Goal: Navigation & Orientation: Find specific page/section

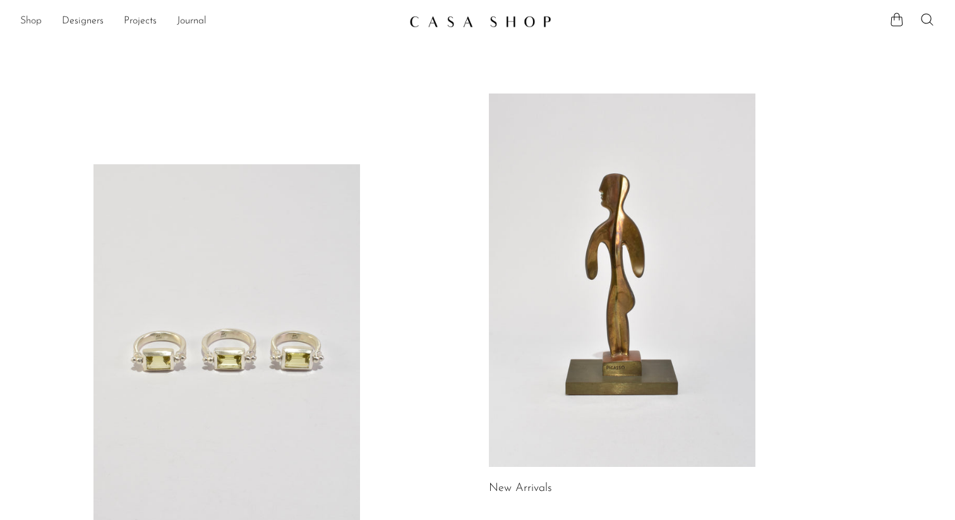
click at [25, 25] on link "Shop" at bounding box center [30, 21] width 21 height 16
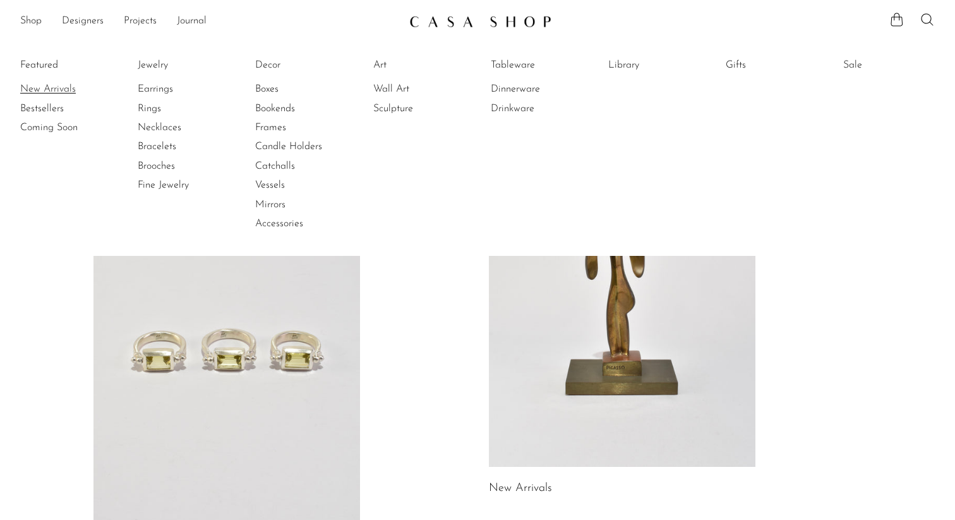
click at [49, 83] on link "New Arrivals" at bounding box center [67, 89] width 95 height 14
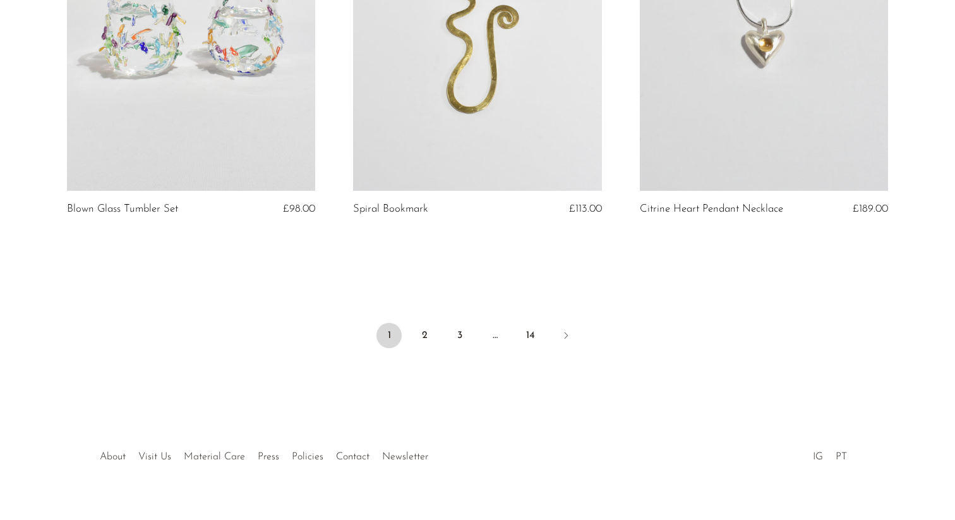
scroll to position [4734, 0]
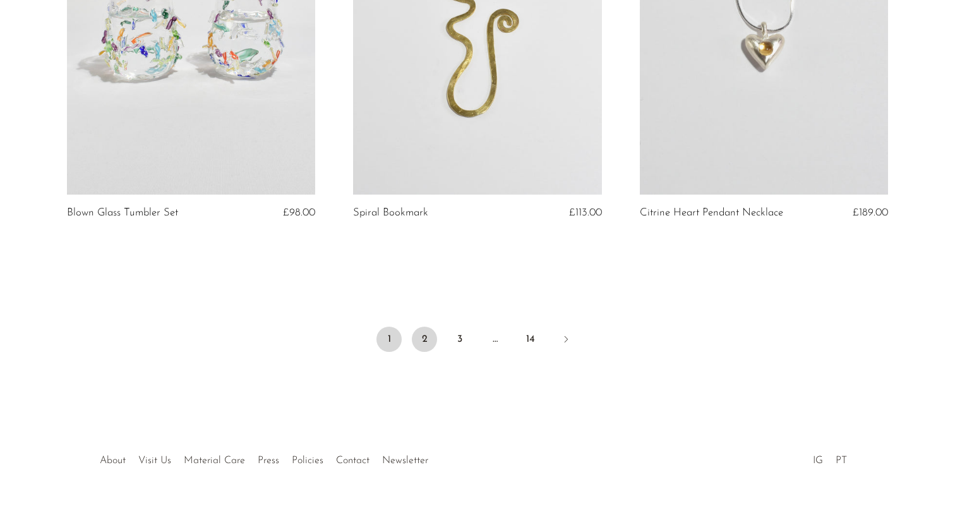
click at [424, 337] on link "2" at bounding box center [424, 338] width 25 height 25
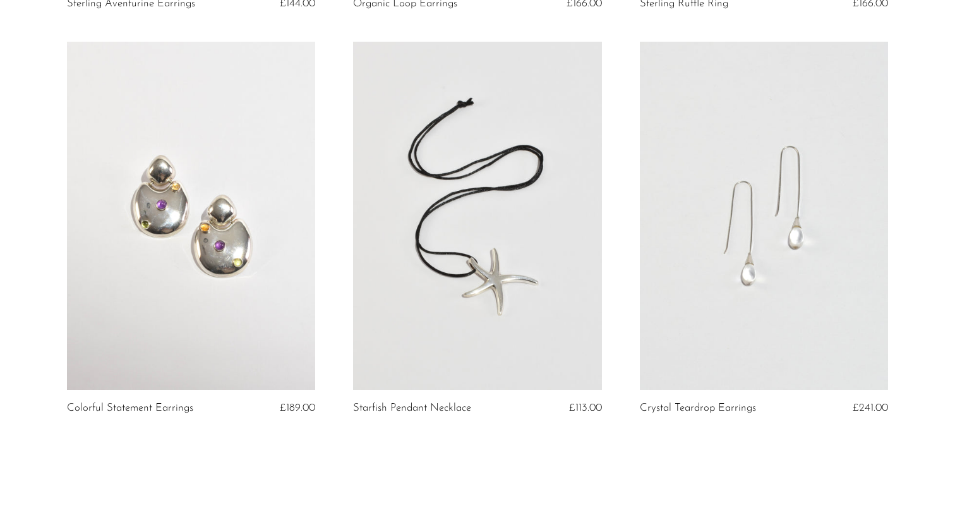
scroll to position [4759, 0]
